Goal: Browse casually: Explore the website without a specific task or goal

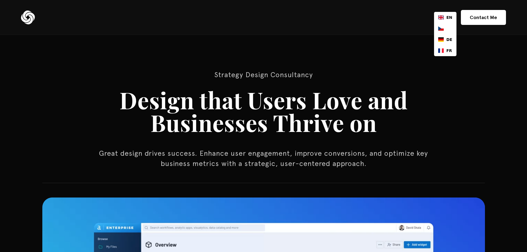
click at [450, 29] on link "CS" at bounding box center [445, 29] width 14 height 6
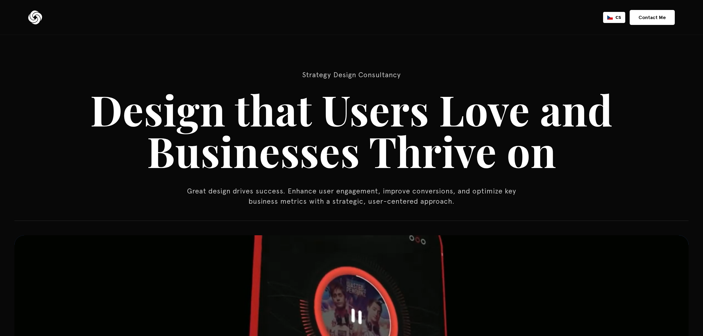
drag, startPoint x: 515, startPoint y: 0, endPoint x: 443, endPoint y: 105, distance: 127.5
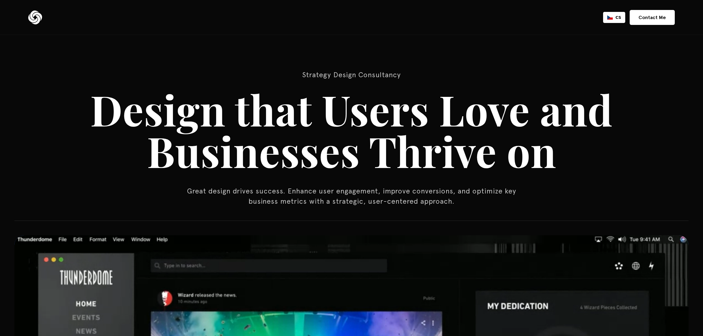
click at [443, 105] on h1 "Design that Users Love and Businesses Thrive on" at bounding box center [351, 130] width 531 height 83
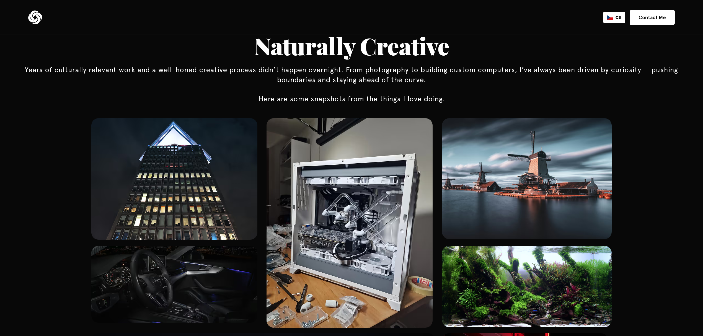
scroll to position [3217, 0]
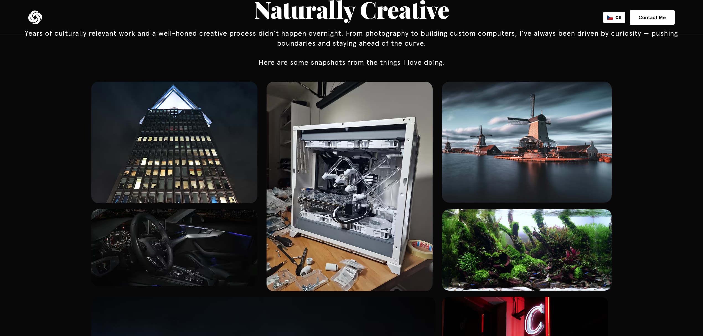
click at [345, 177] on img at bounding box center [349, 186] width 166 height 209
click at [177, 169] on img at bounding box center [174, 142] width 166 height 121
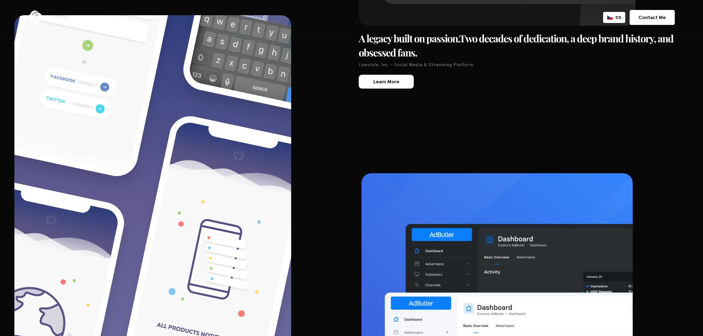
scroll to position [2000, 0]
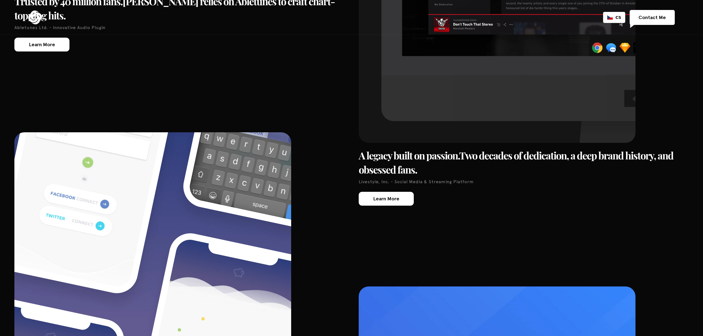
click at [527, 15] on link "Contact Me" at bounding box center [651, 17] width 45 height 15
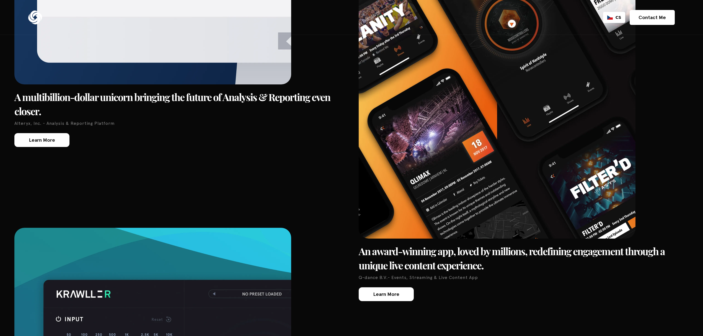
scroll to position [1373, 0]
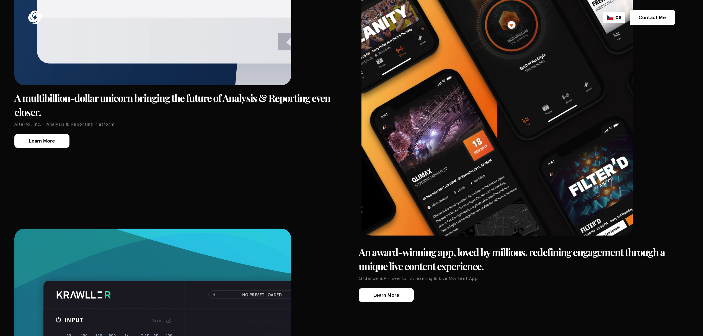
click at [429, 163] on img at bounding box center [496, 46] width 271 height 380
click at [480, 146] on img at bounding box center [496, 46] width 271 height 380
click at [479, 146] on img at bounding box center [496, 46] width 271 height 380
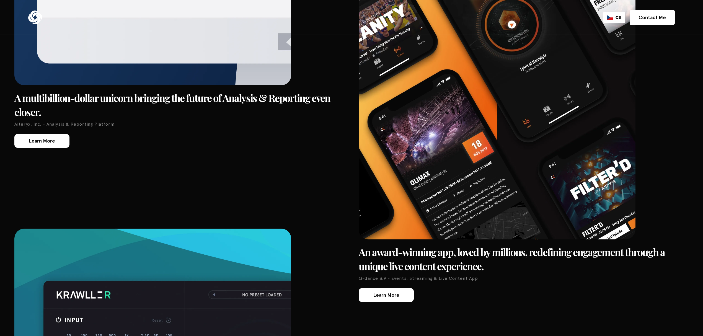
click at [392, 252] on div "Learn More" at bounding box center [386, 294] width 26 height 5
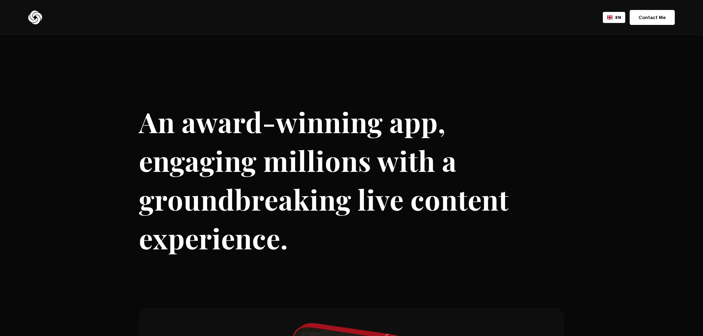
click at [42, 19] on div "Home Capabilities Work About Studio Couching Contact EN CS DE FR Contact Me" at bounding box center [351, 17] width 646 height 35
click at [39, 18] on img at bounding box center [35, 18] width 14 height 14
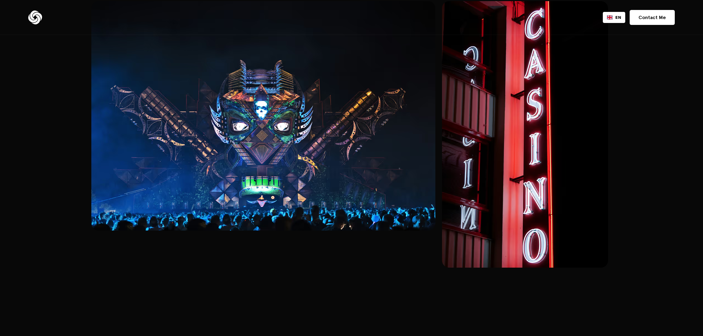
scroll to position [3651, 0]
